Goal: Information Seeking & Learning: Learn about a topic

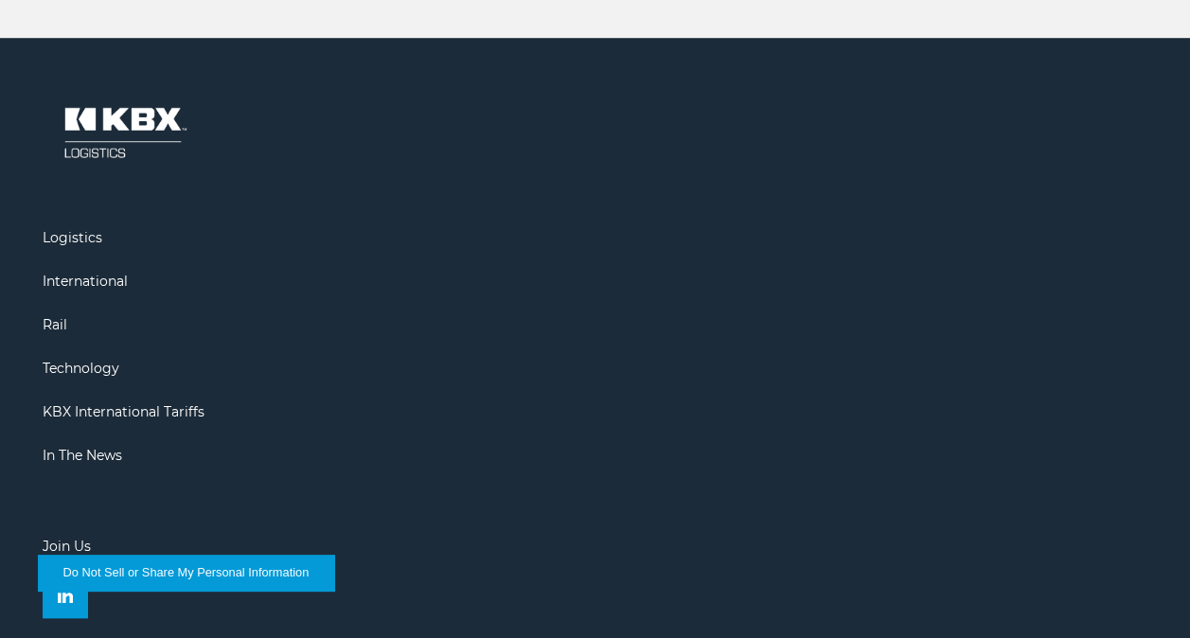
scroll to position [4376, 0]
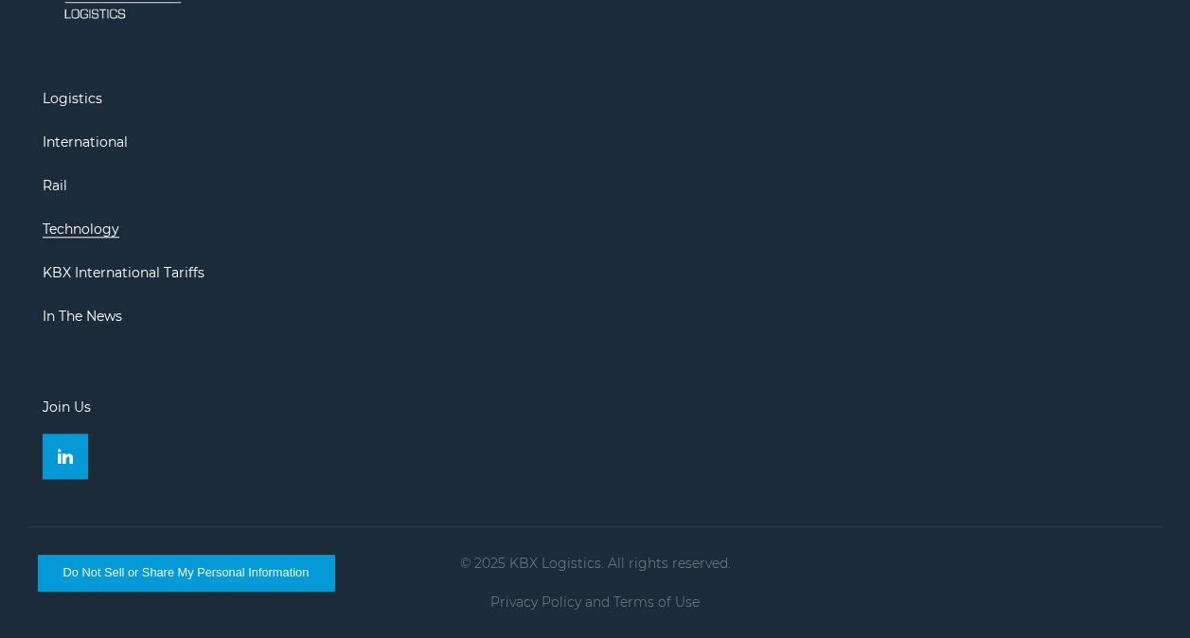
click at [72, 227] on link "Technology" at bounding box center [81, 229] width 77 height 17
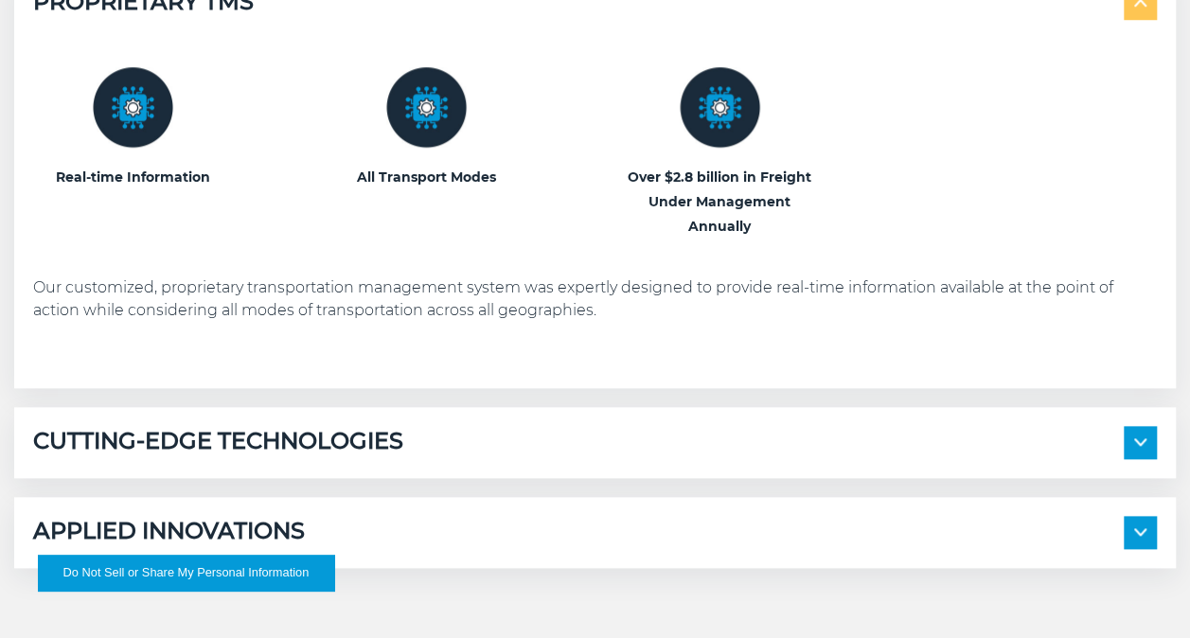
scroll to position [852, 0]
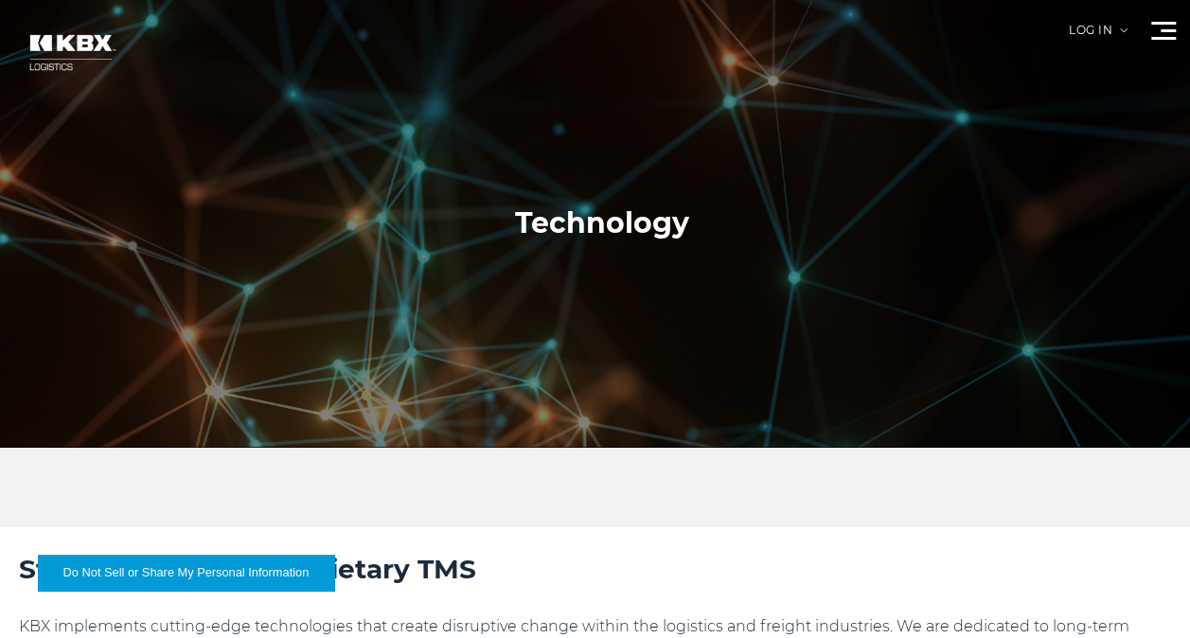
click at [1155, 32] on div at bounding box center [1163, 31] width 25 height 18
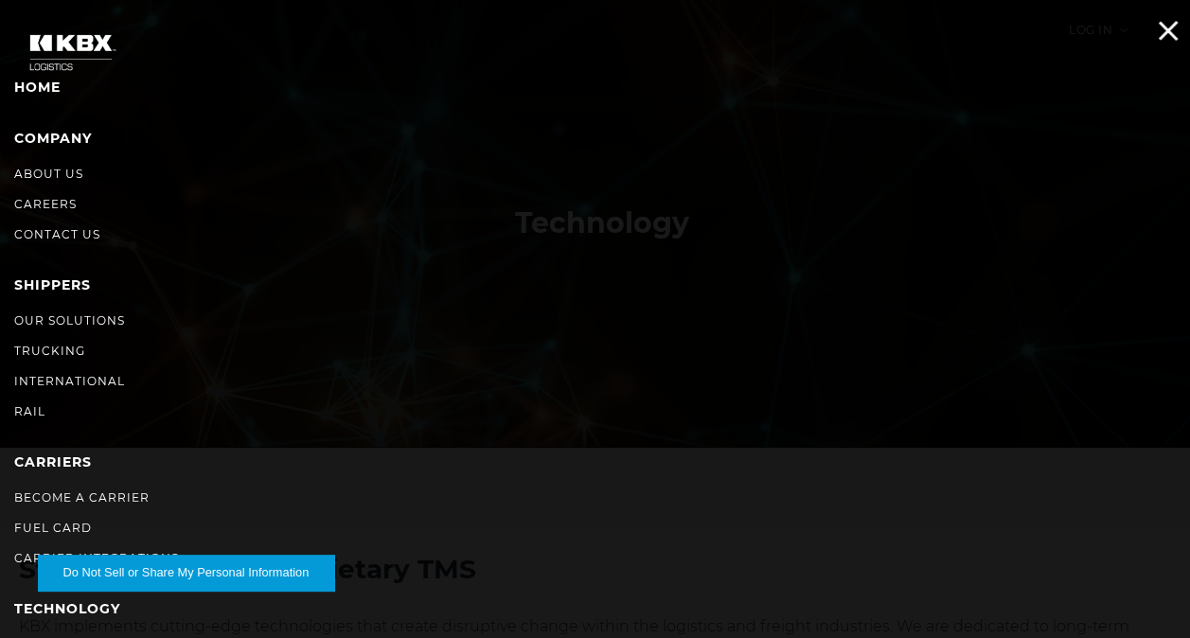
click at [1155, 32] on div at bounding box center [1163, 31] width 25 height 18
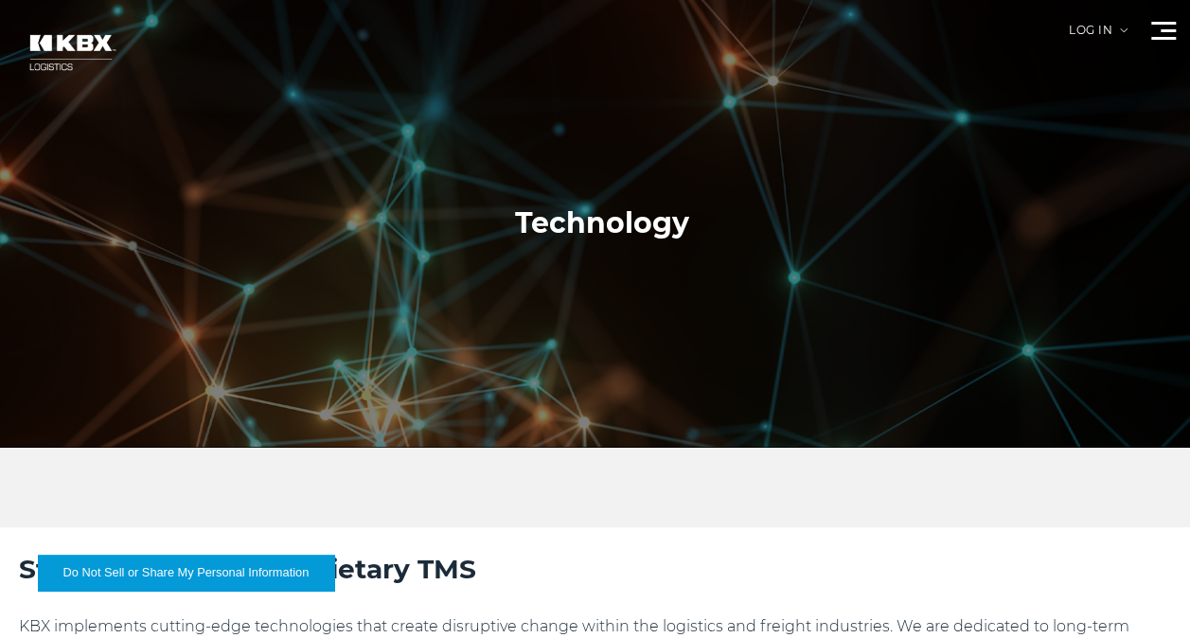
click at [1155, 32] on div at bounding box center [1163, 31] width 25 height 18
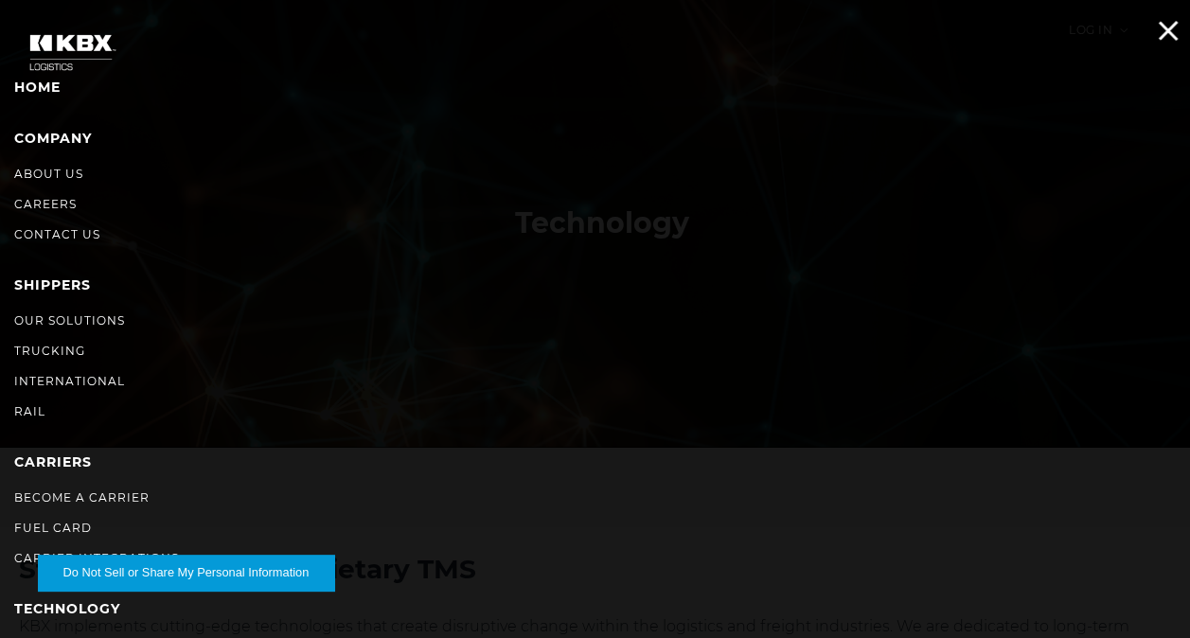
click at [1153, 39] on div at bounding box center [1163, 31] width 25 height 18
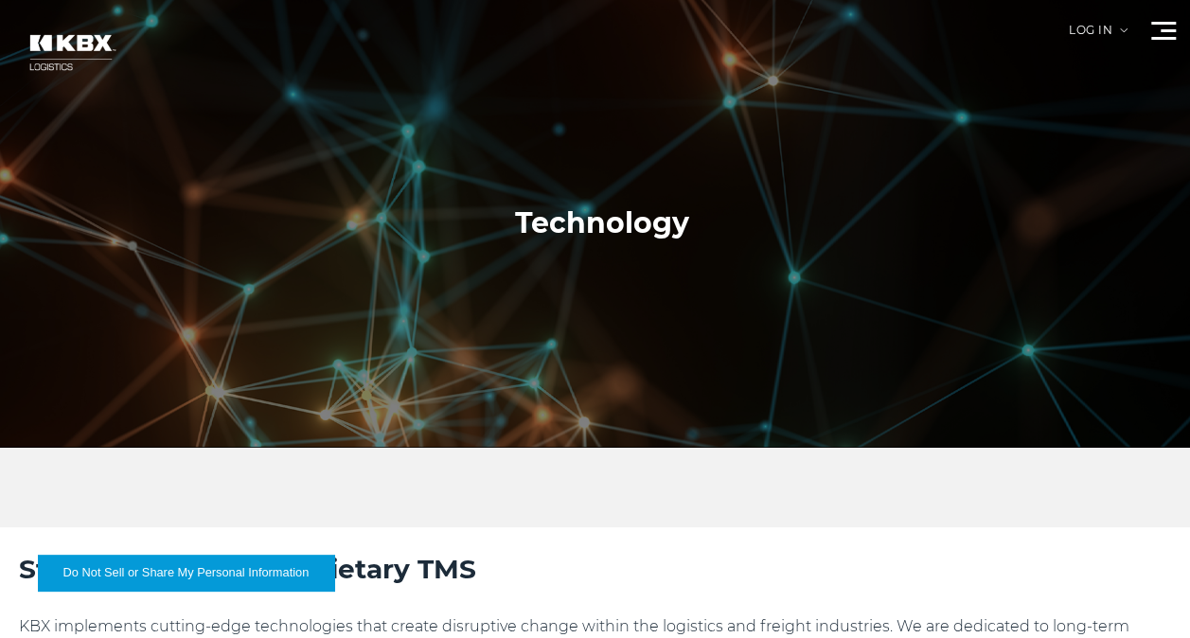
scroll to position [189, 0]
